Goal: Task Accomplishment & Management: Complete application form

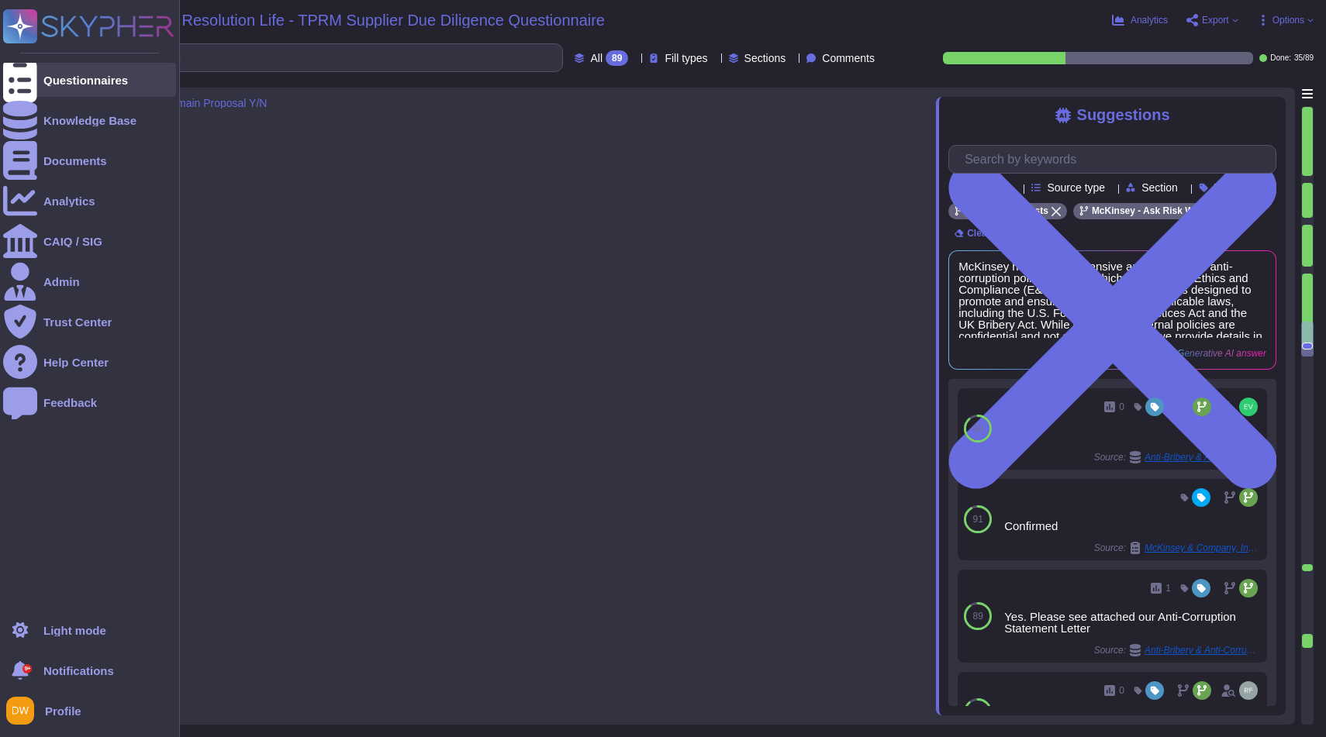
type textarea "We hold our suppliers to the same high standards of social responsibility that …"
type textarea "On March 31, 2022, a preliminary investigation concerning McKinsey & Company’s …"
type textarea "Yes"
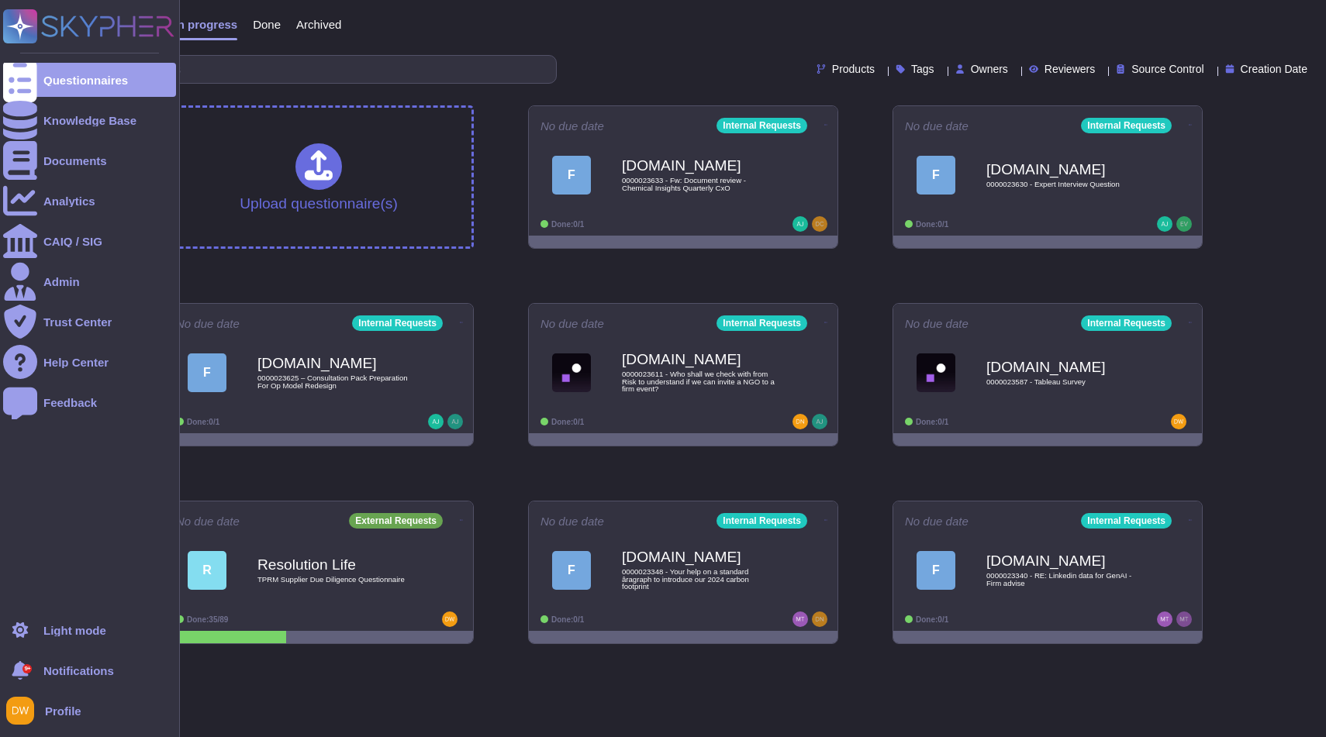
click at [42, 61] on div "Questionnaires Knowledge Base Documents Analytics CAIQ / SIG Admin Trust Center…" at bounding box center [89, 306] width 173 height 595
click at [45, 74] on div "Questionnaires" at bounding box center [85, 80] width 85 height 12
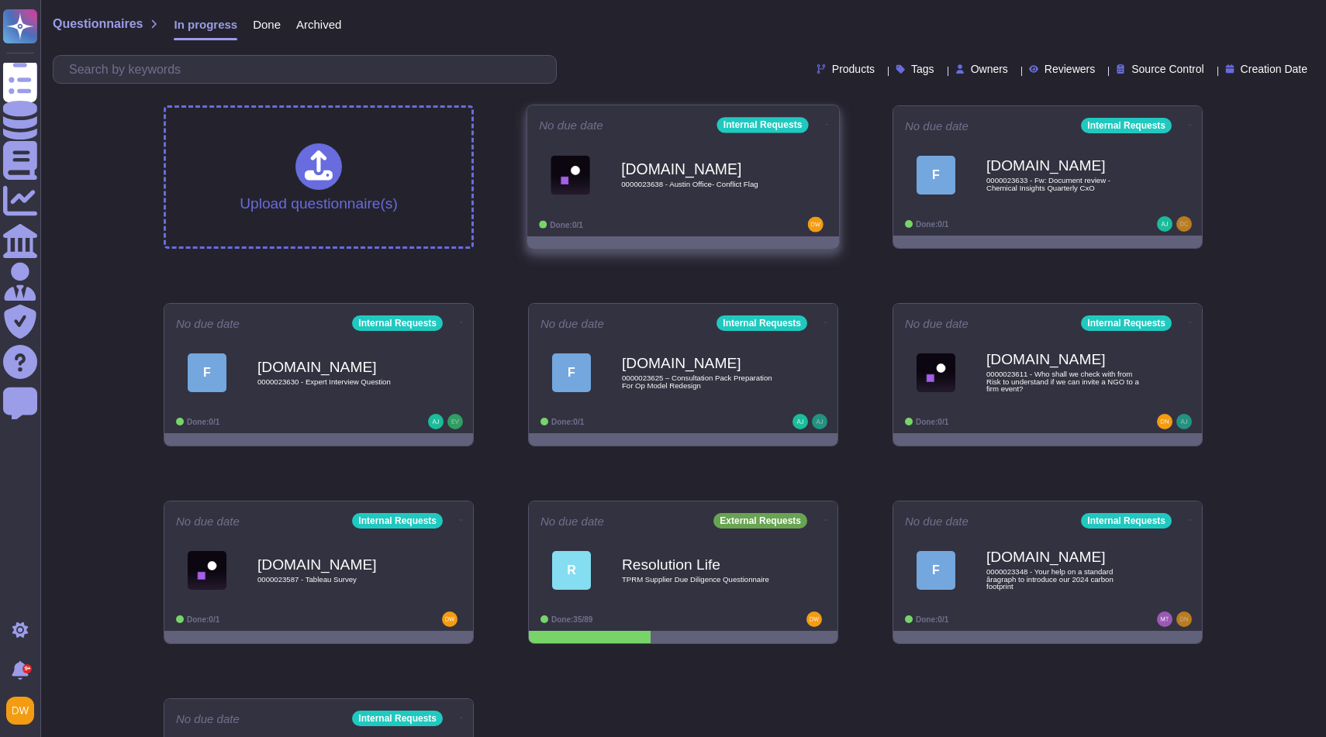
click at [596, 143] on span "[DOMAIN_NAME] 0000023638 - Austin Office- Conflict Flag" at bounding box center [683, 174] width 288 height 63
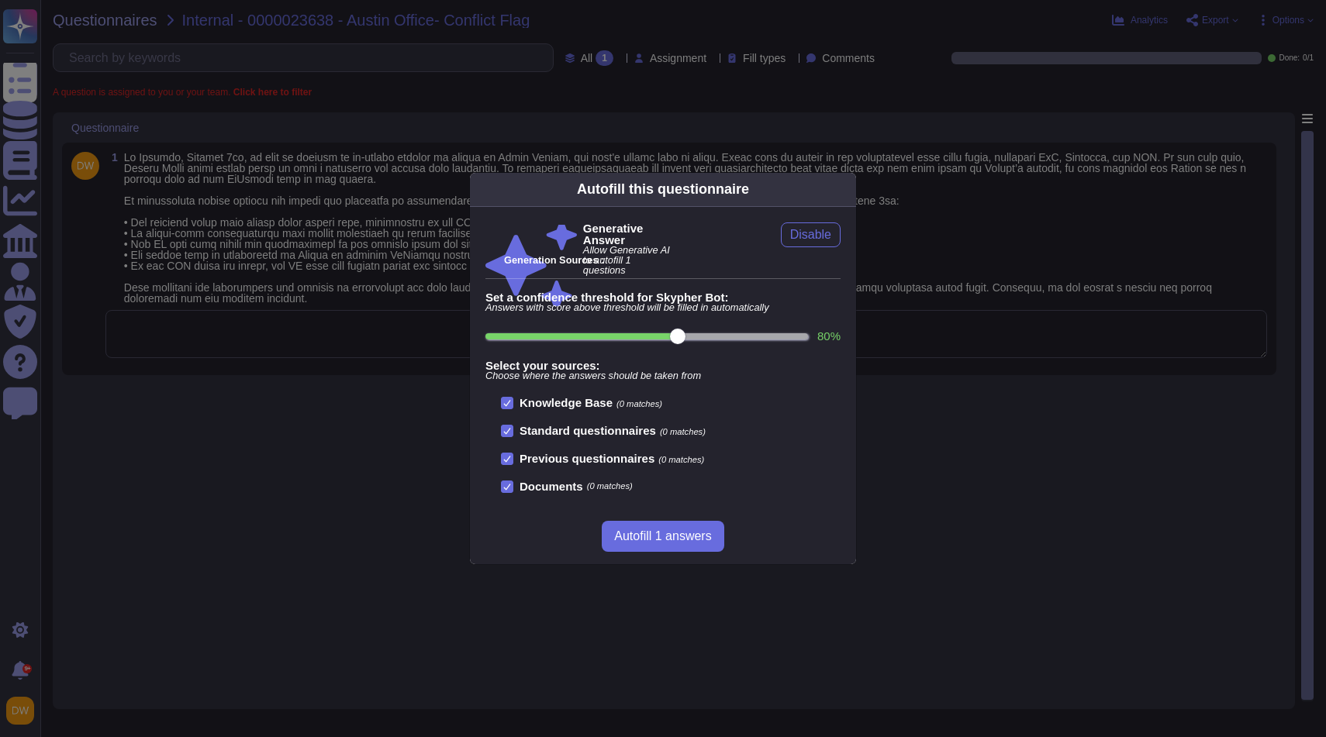
click at [448, 216] on div "Autofill this questionnaire Generative Answer Allow Generative AI to autofill 1…" at bounding box center [663, 368] width 1326 height 737
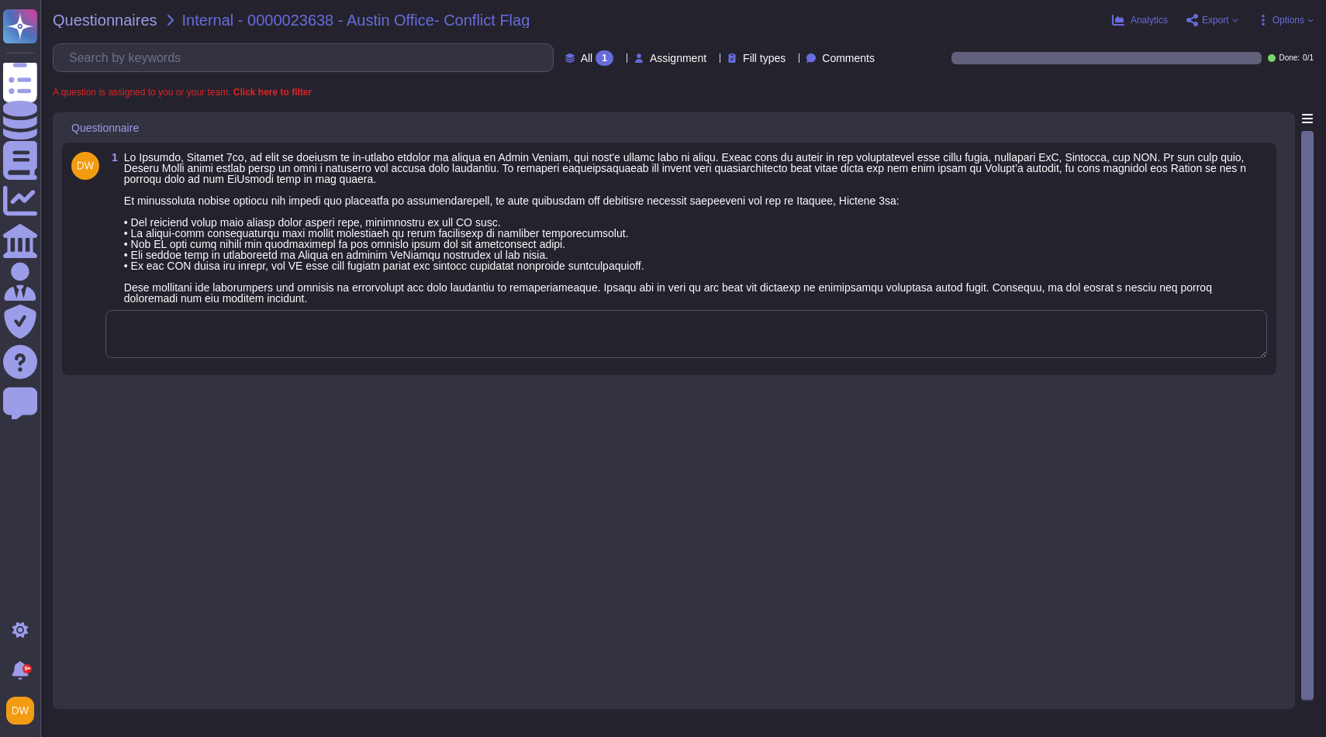
click at [446, 314] on textarea at bounding box center [686, 334] width 1162 height 48
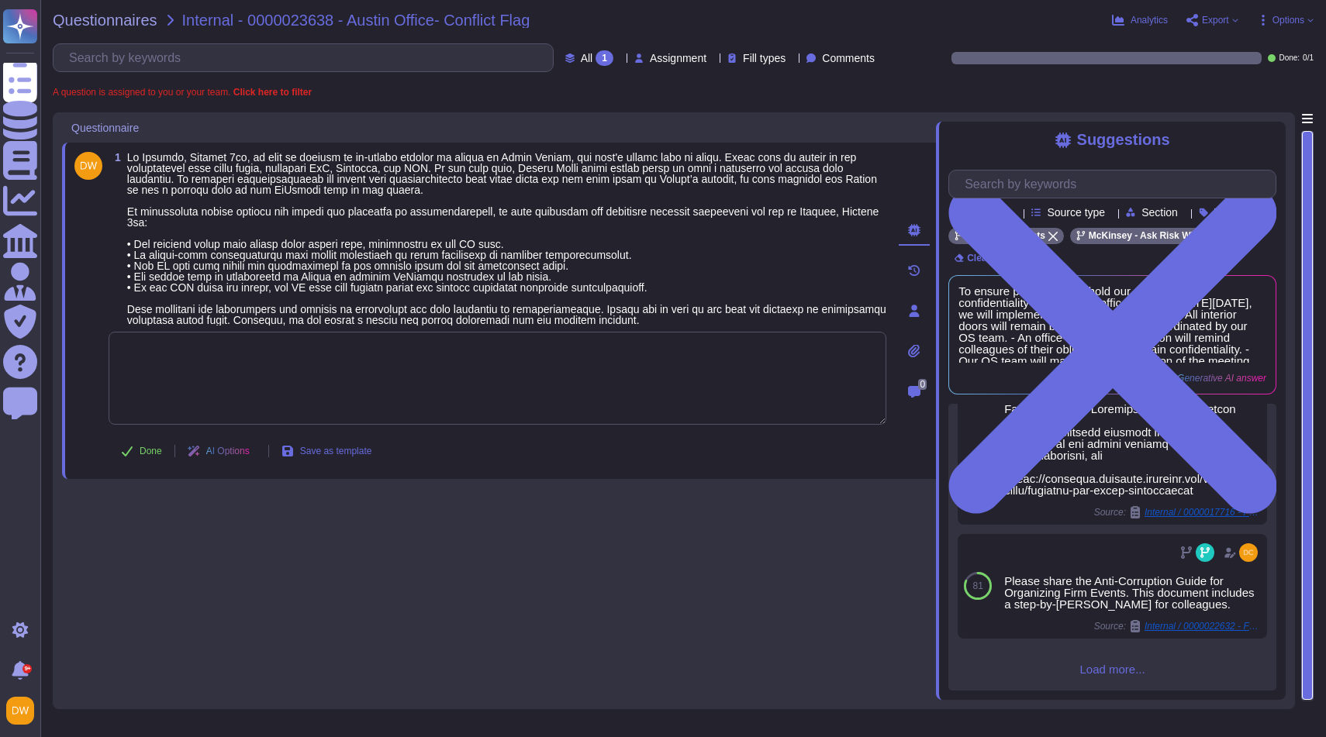
scroll to position [792, 0]
click at [1121, 668] on span "Load more..." at bounding box center [1112, 670] width 328 height 12
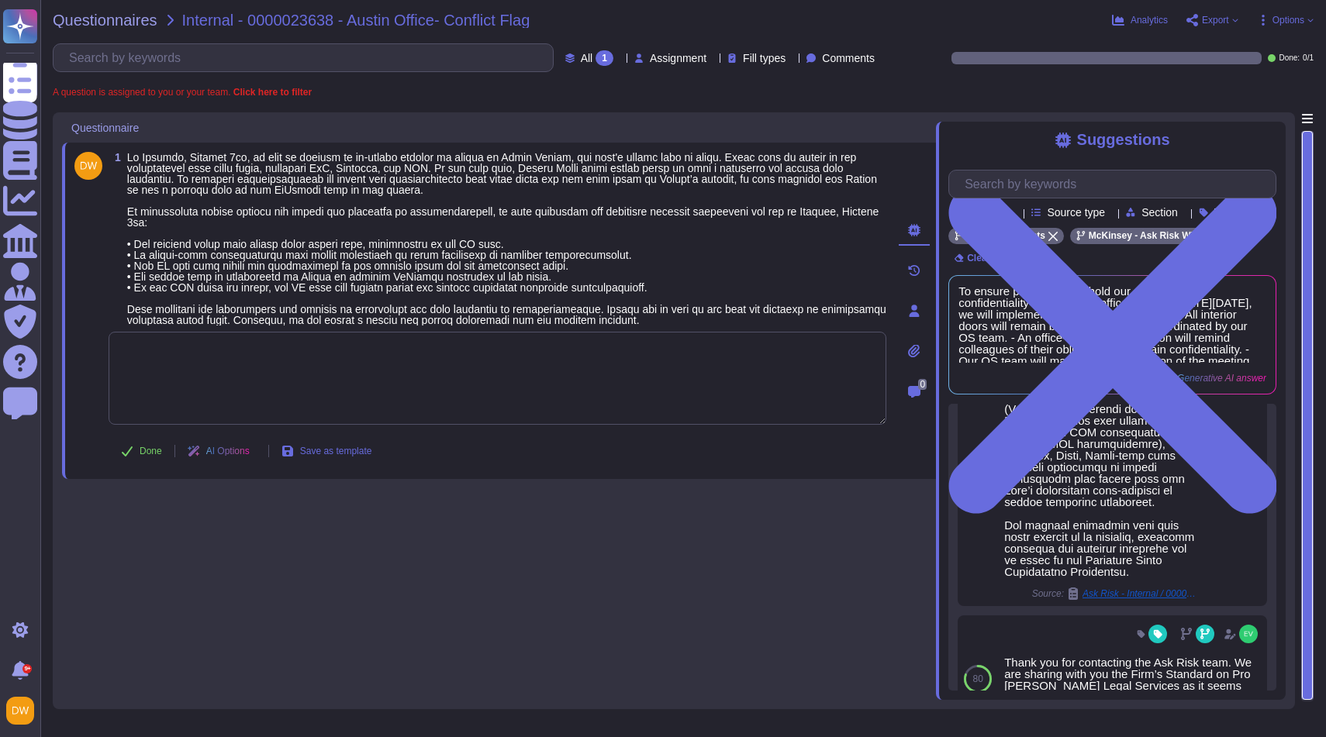
scroll to position [1423, 0]
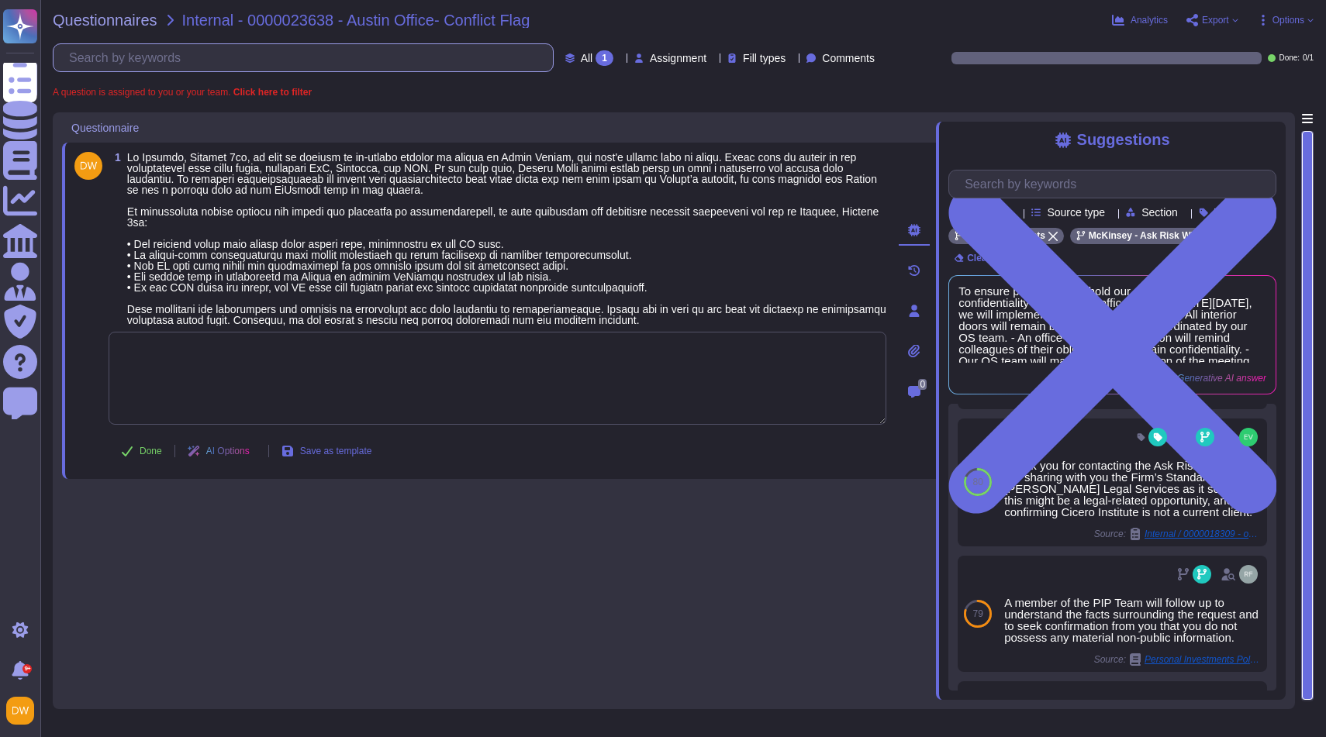
click at [129, 50] on input "text" at bounding box center [307, 57] width 492 height 27
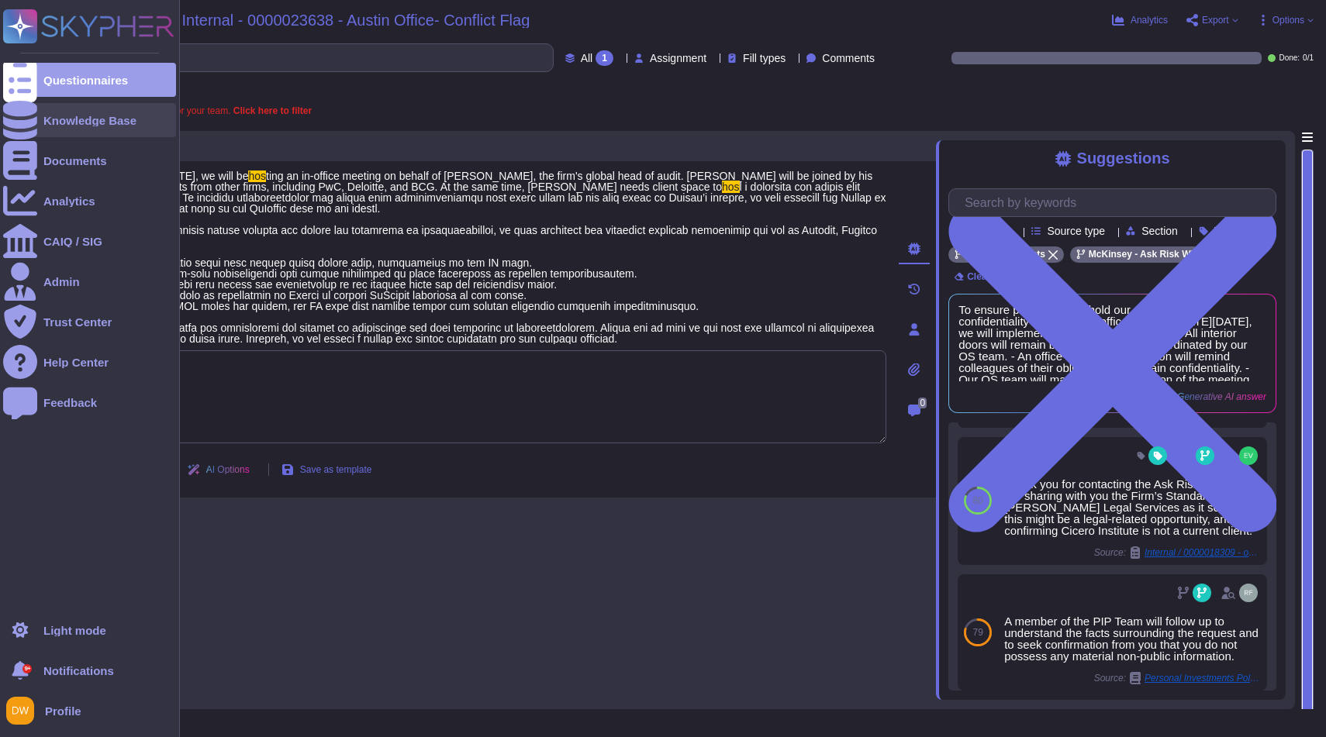
type input "hos"
click at [71, 117] on div "Knowledge Base" at bounding box center [89, 121] width 93 height 12
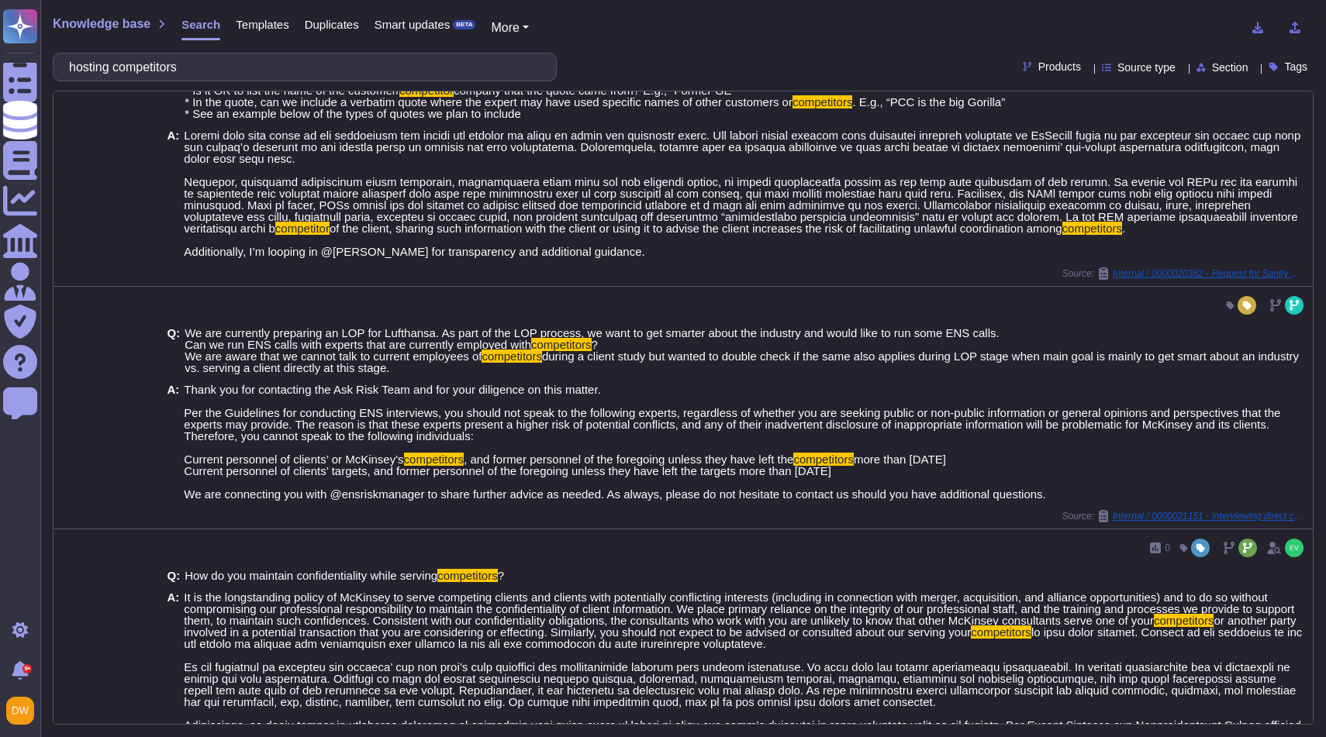
scroll to position [451, 0]
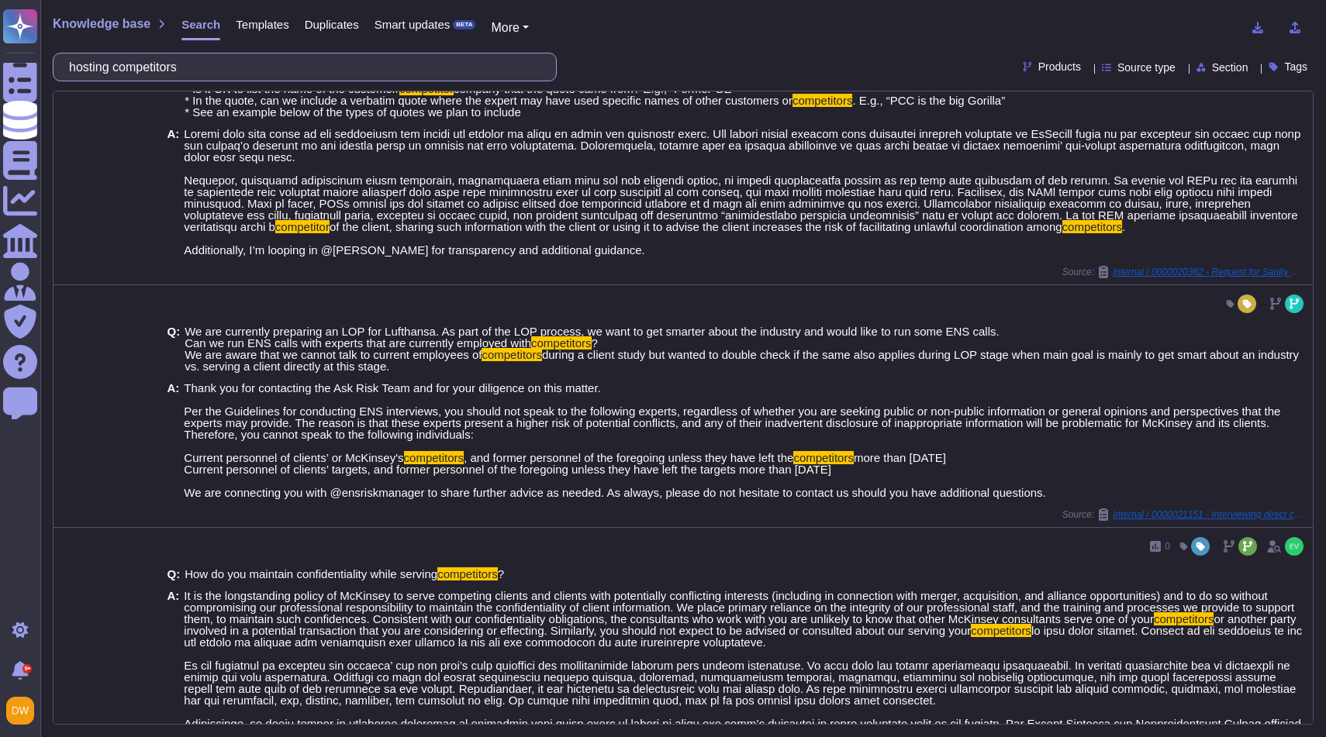
click at [258, 60] on input "hosting competitors" at bounding box center [300, 67] width 479 height 27
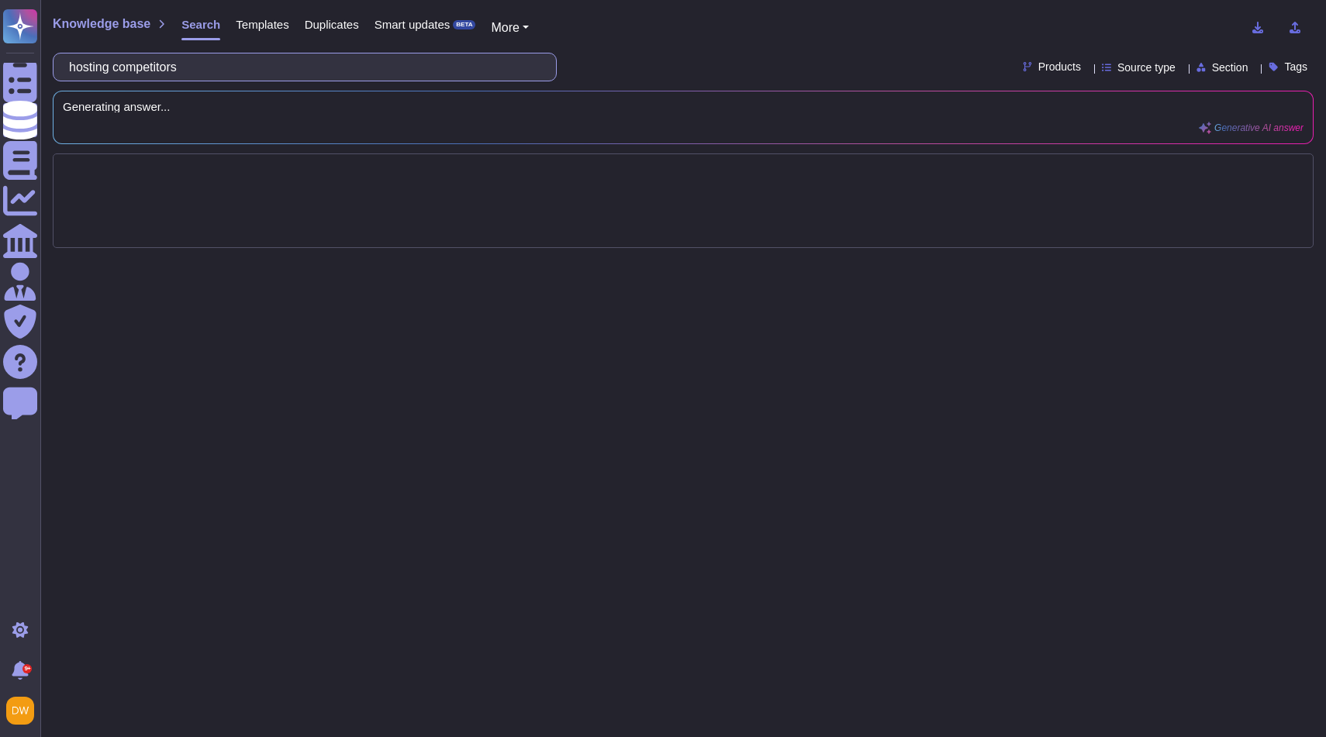
scroll to position [0, 0]
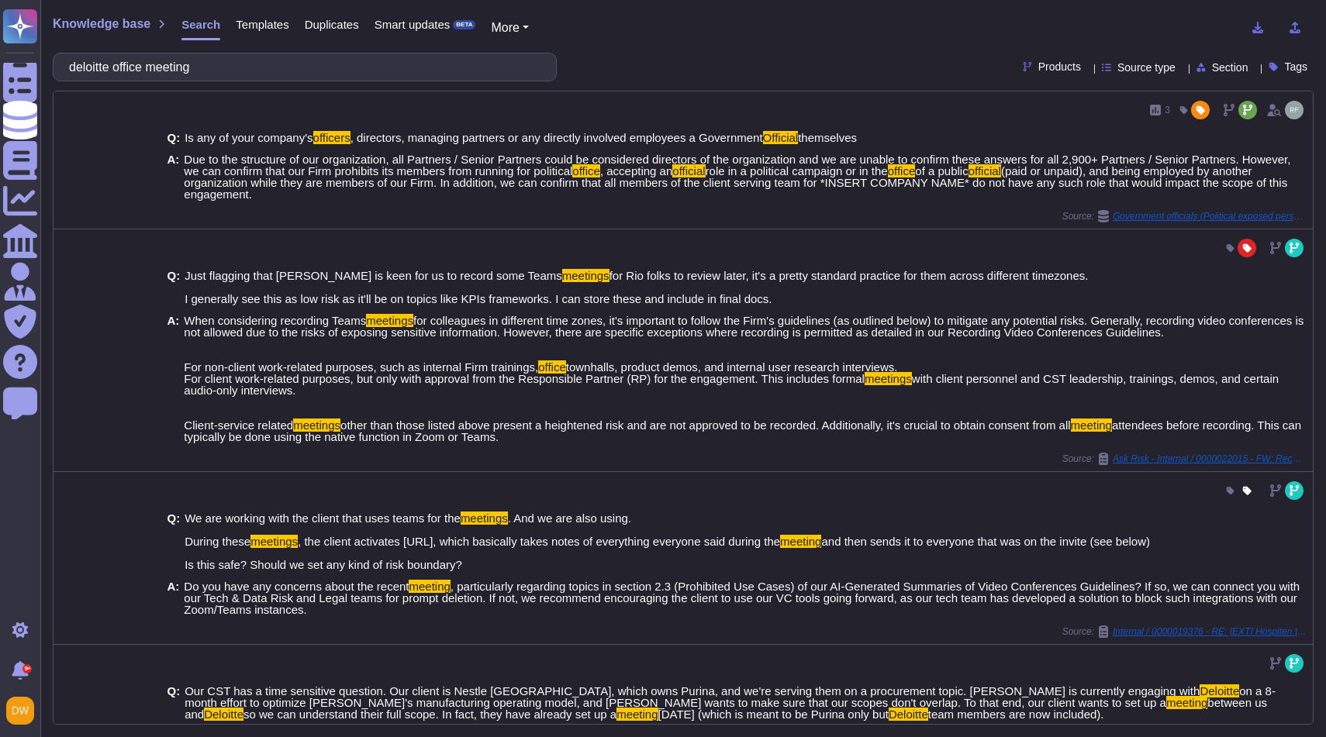
type input "deloitte office meeting"
